Goal: Navigation & Orientation: Find specific page/section

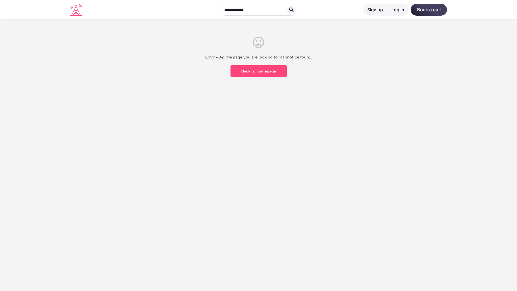
scroll to position [158, 0]
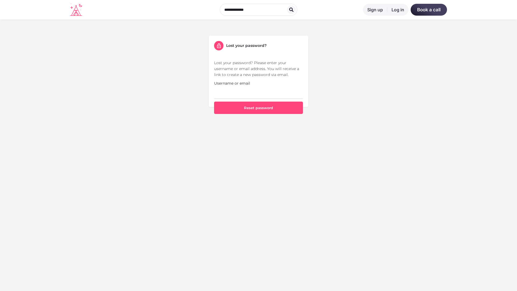
scroll to position [158, 0]
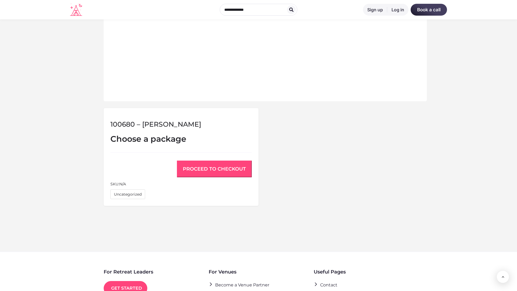
scroll to position [363, 0]
